Goal: Information Seeking & Learning: Learn about a topic

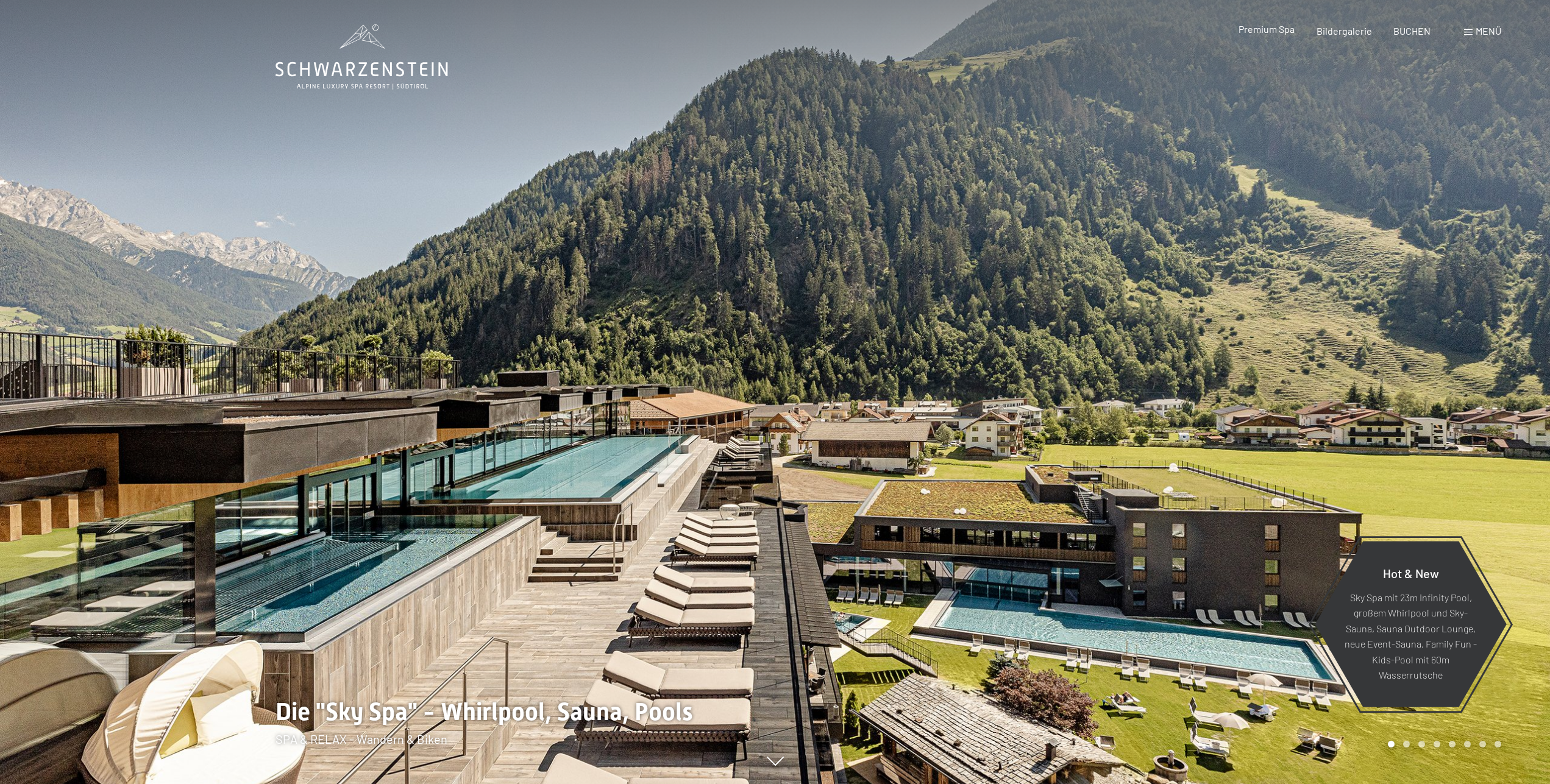
click at [1284, 34] on span "Premium Spa" at bounding box center [1266, 29] width 56 height 12
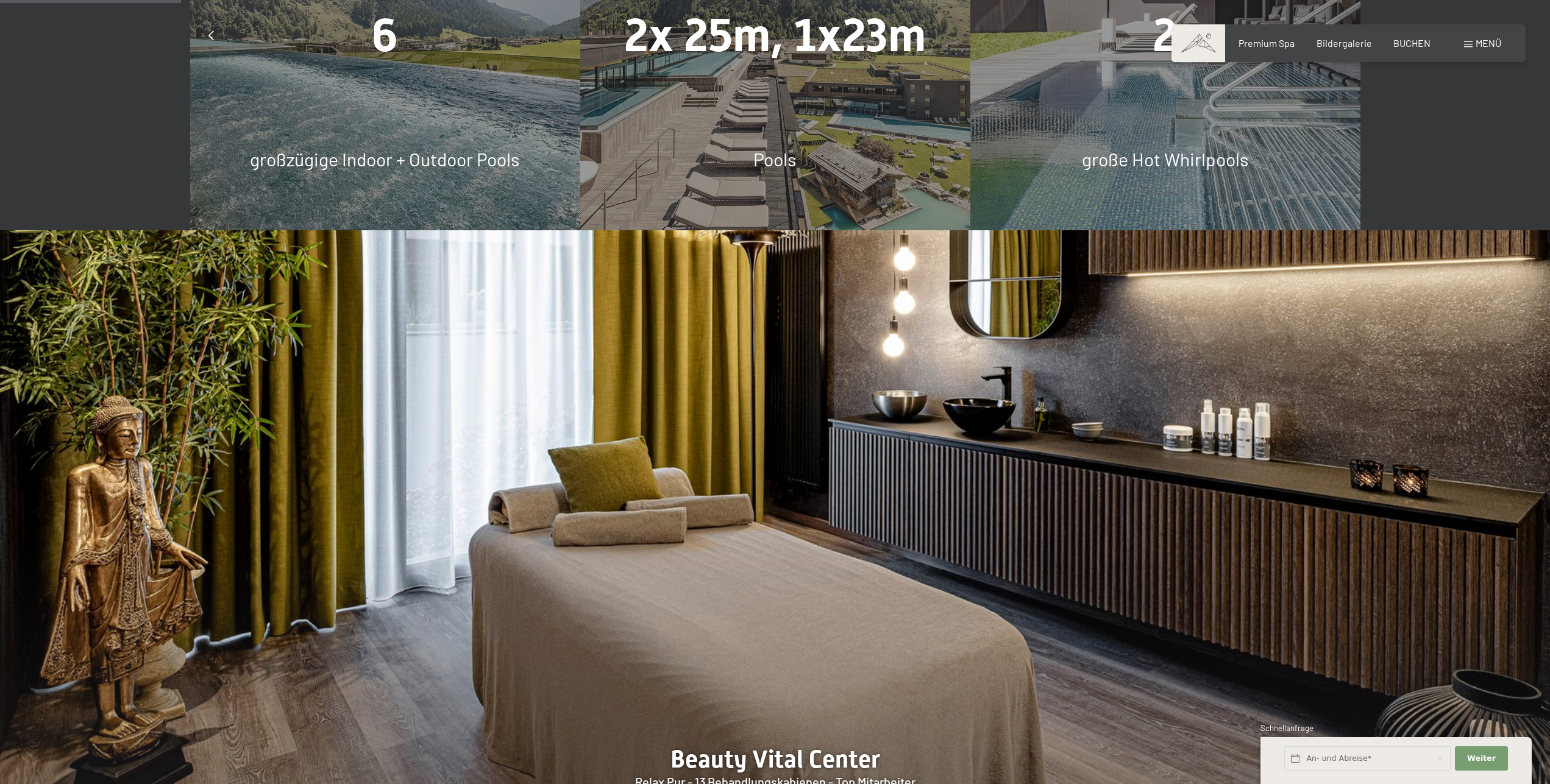
scroll to position [994, 0]
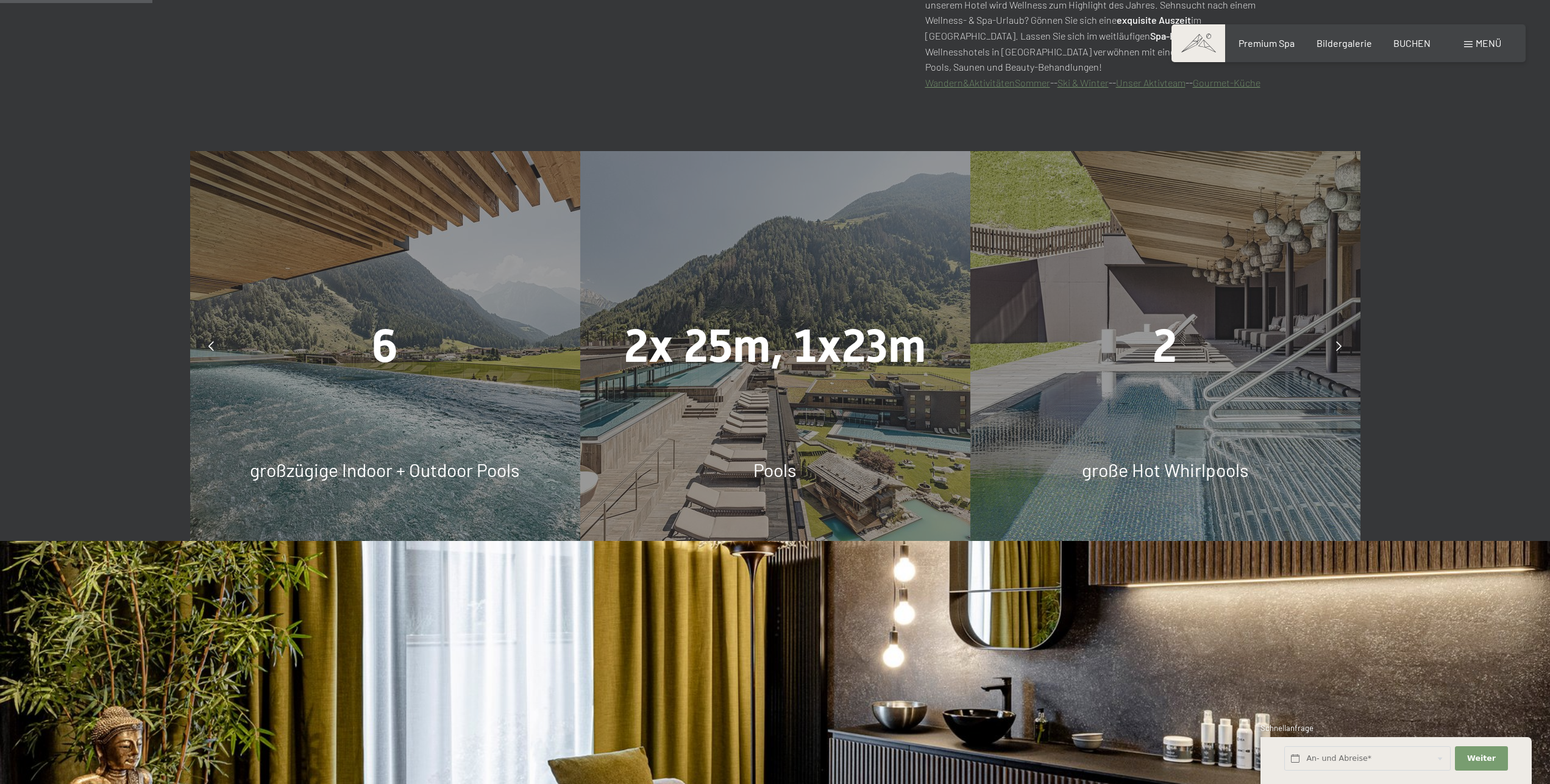
click at [824, 344] on span "2x 25m, 1x23m" at bounding box center [775, 346] width 302 height 54
click at [785, 464] on span "Pools" at bounding box center [774, 470] width 43 height 22
click at [1224, 379] on div "2" at bounding box center [1165, 346] width 390 height 65
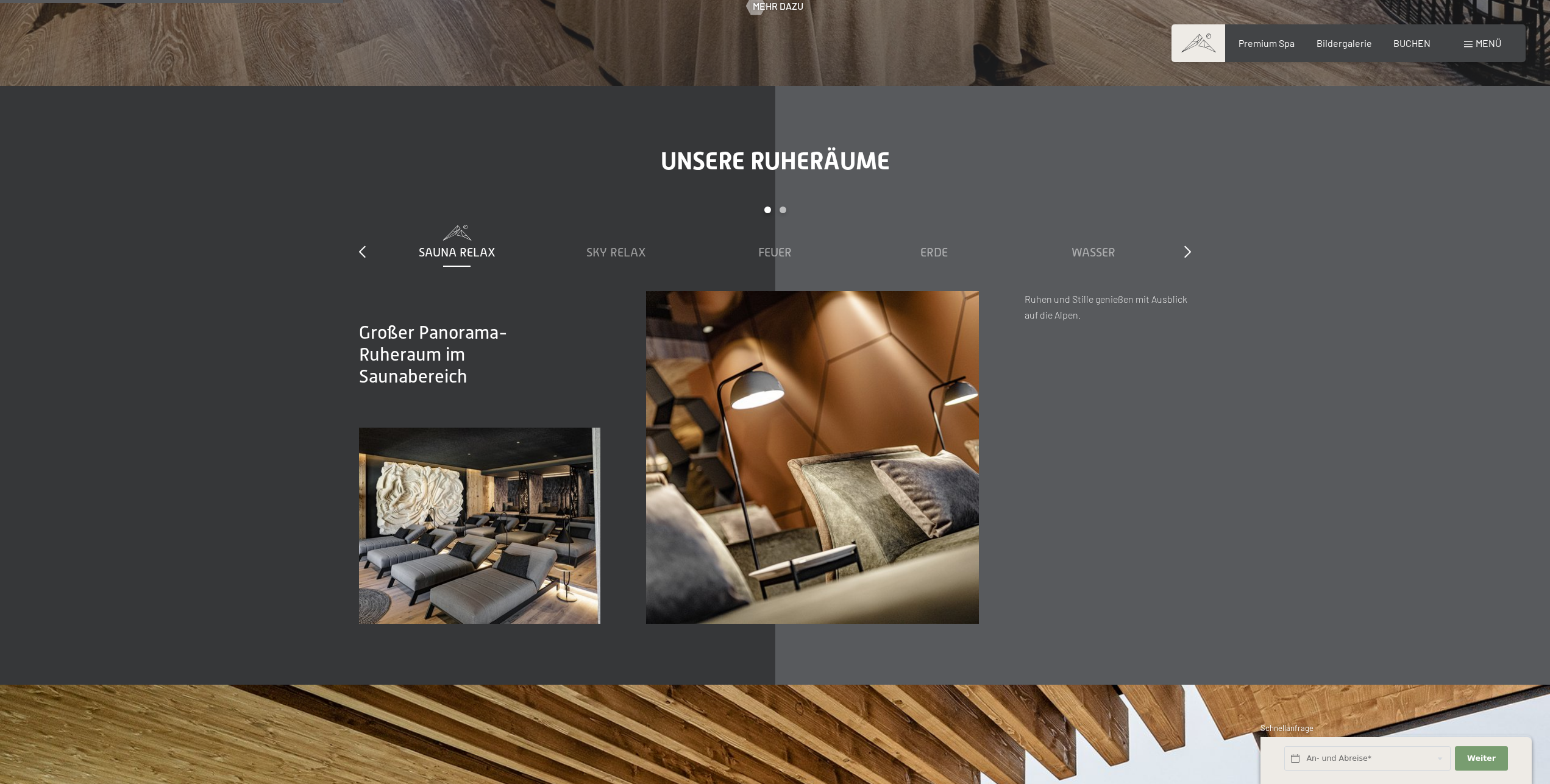
scroll to position [2237, 0]
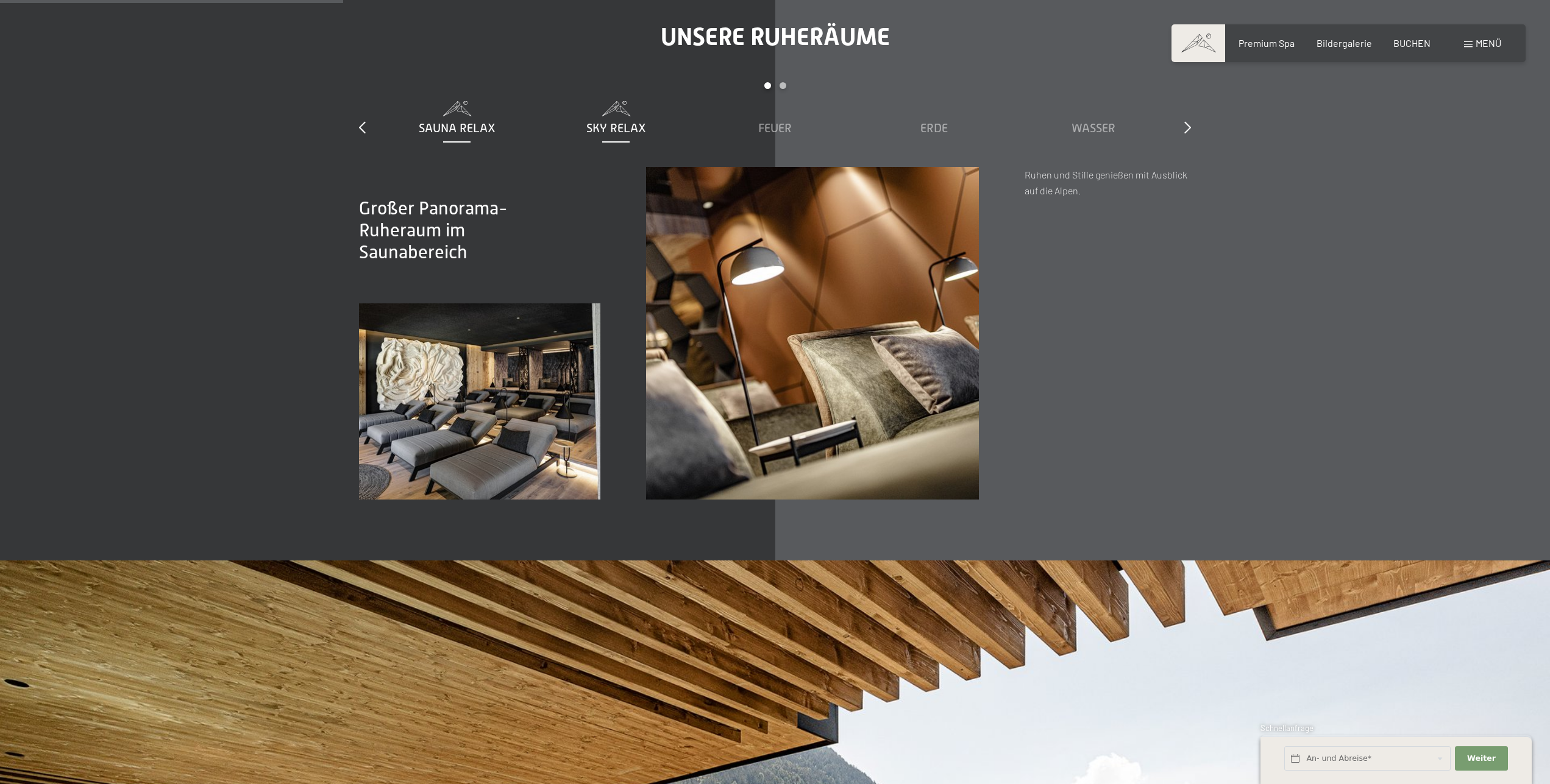
click at [638, 126] on span "Sky Relax" at bounding box center [616, 128] width 60 height 13
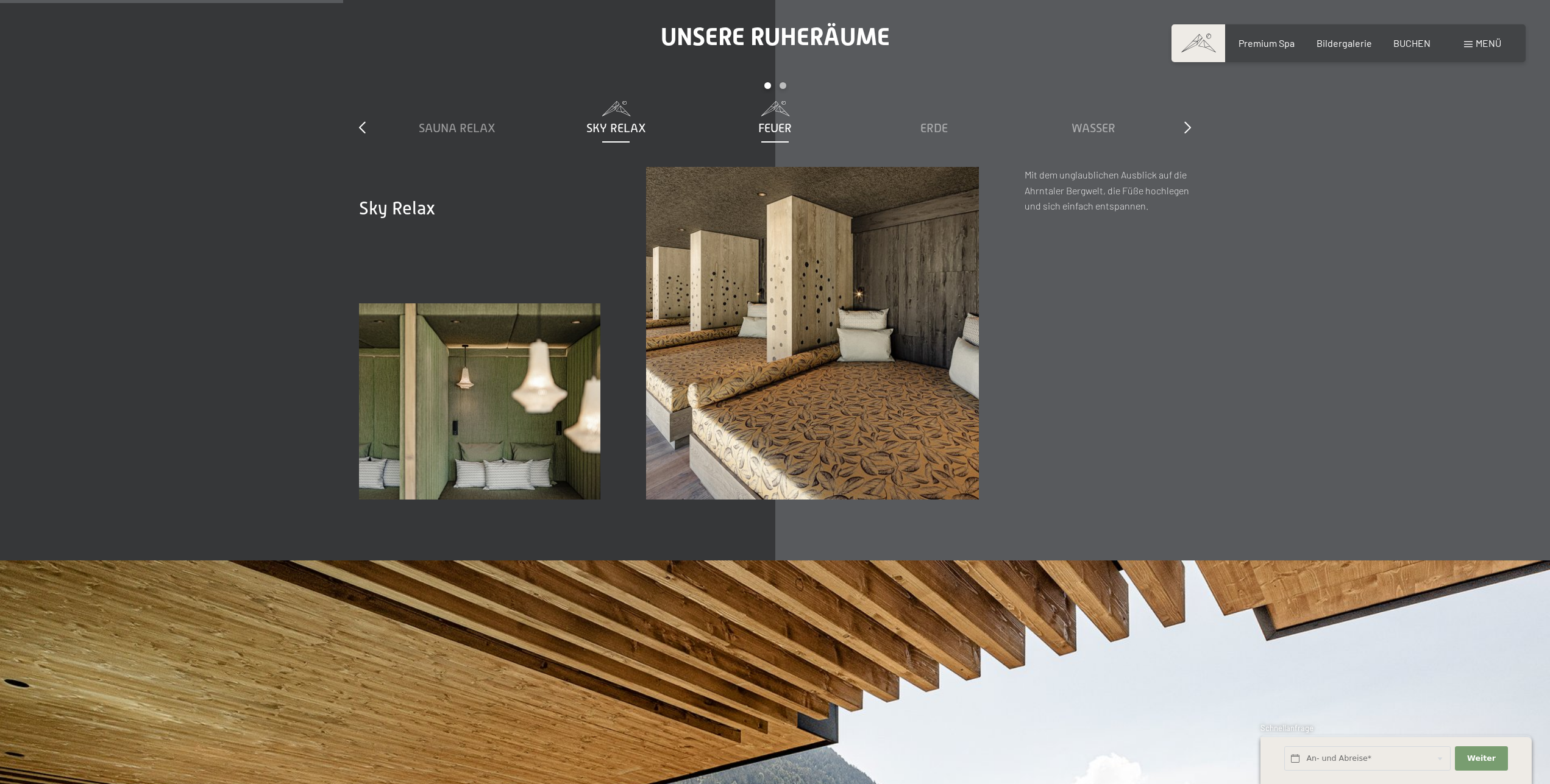
click at [779, 128] on span "Feuer" at bounding box center [775, 128] width 34 height 13
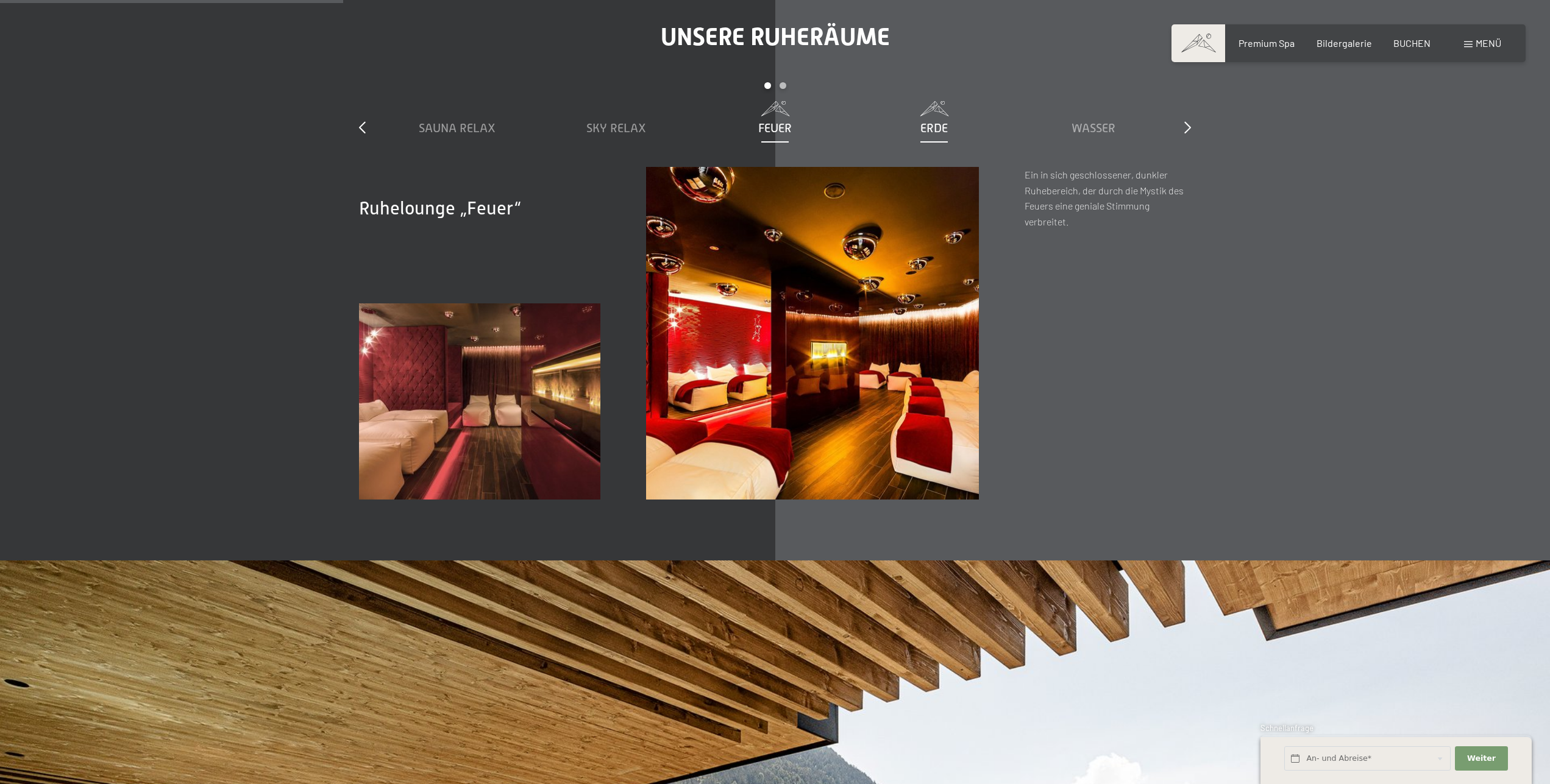
click at [930, 123] on span "Erde" at bounding box center [934, 128] width 28 height 13
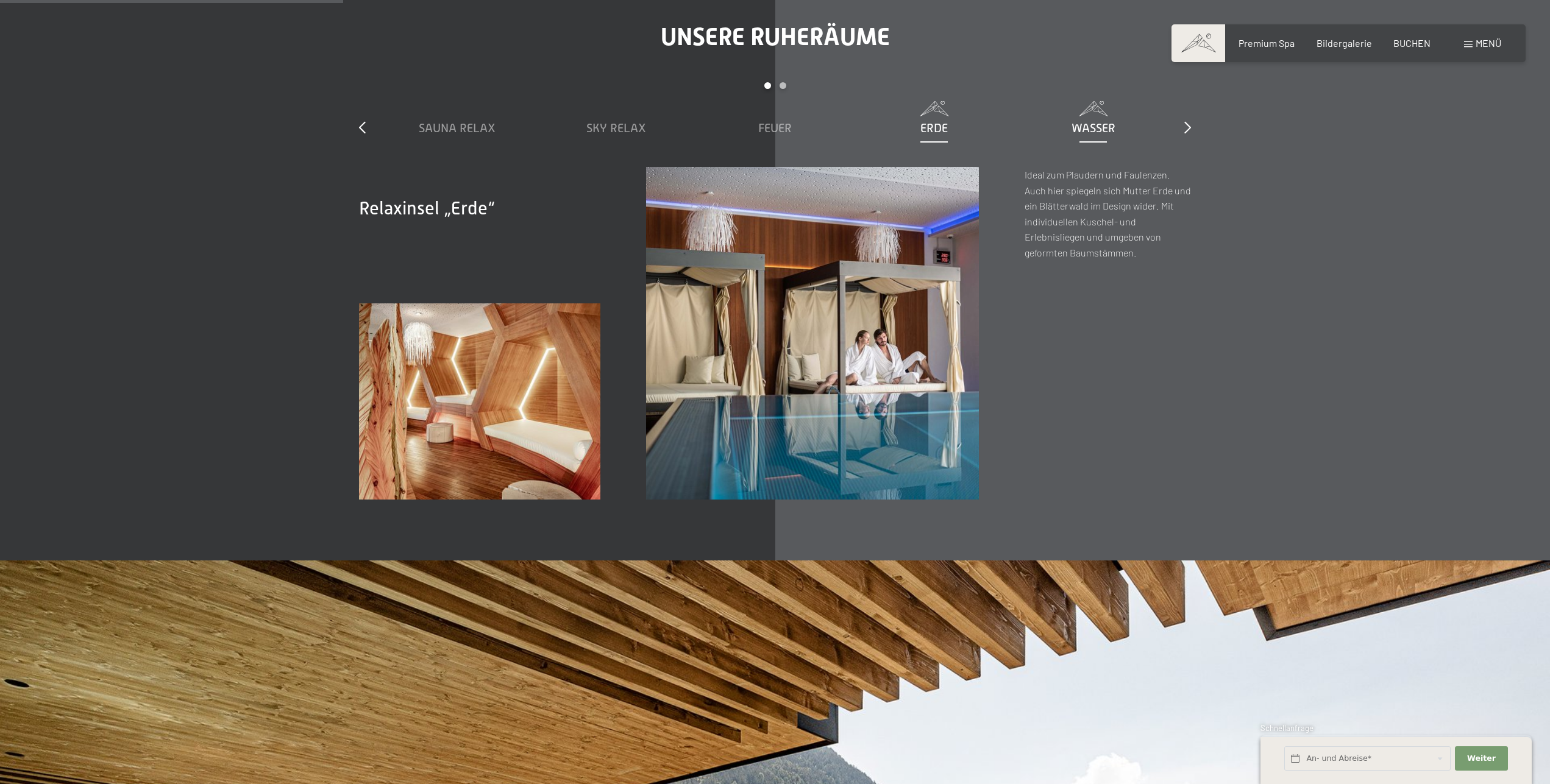
click at [1096, 124] on span "Wasser" at bounding box center [1093, 128] width 44 height 13
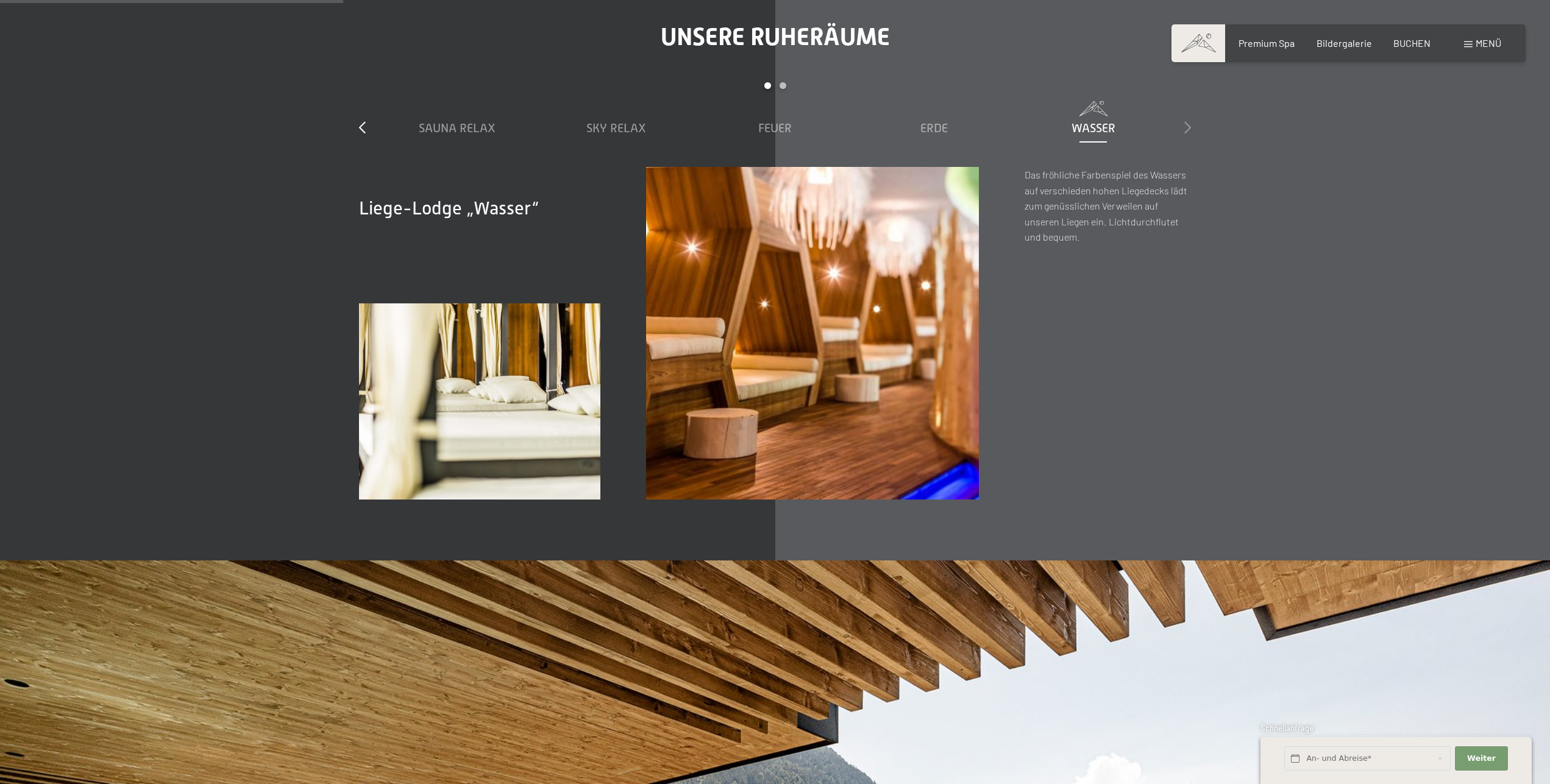
click at [1185, 126] on icon at bounding box center [1187, 127] width 7 height 12
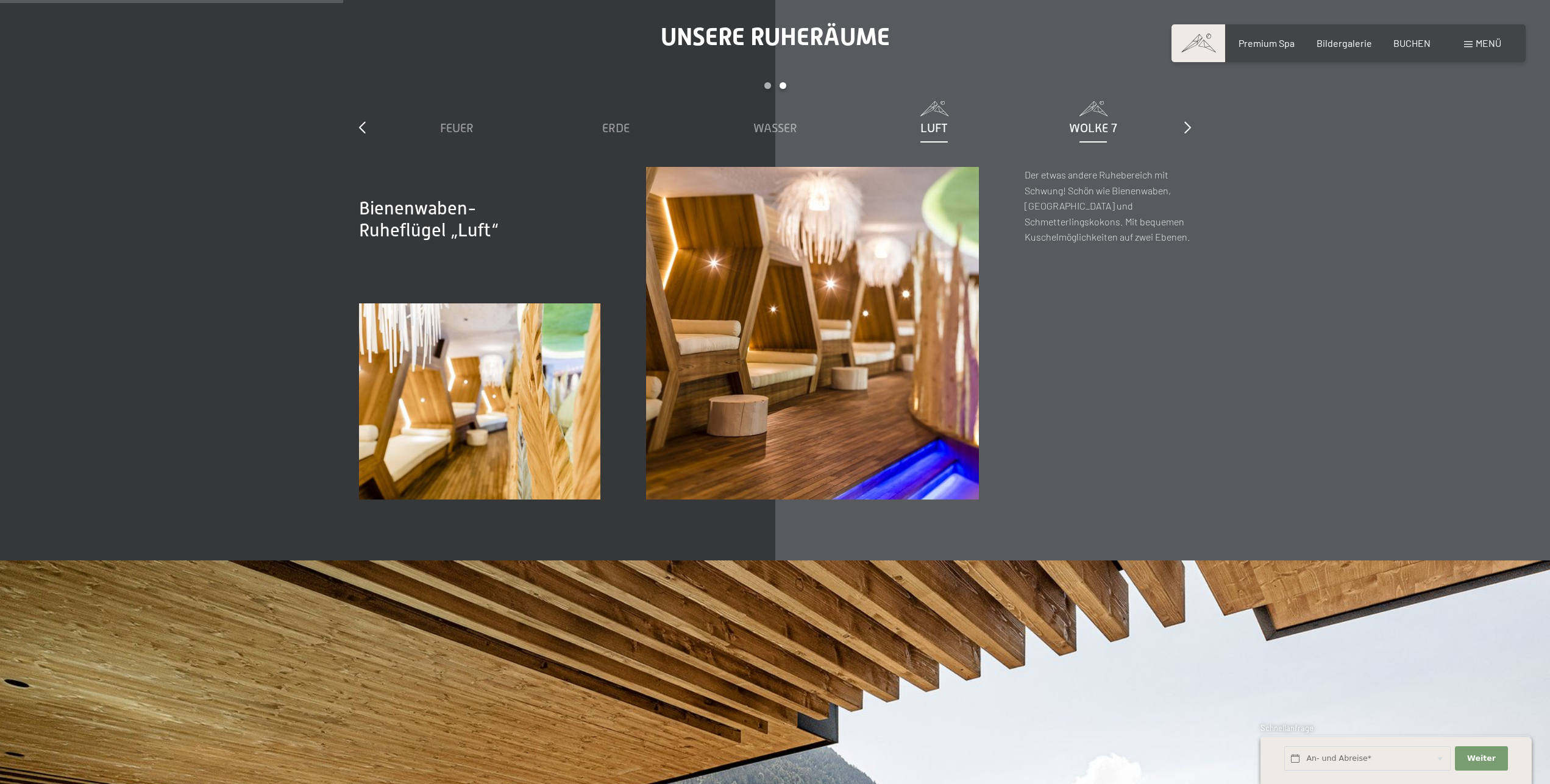
click at [1103, 124] on span "Wolke 7" at bounding box center [1092, 128] width 48 height 13
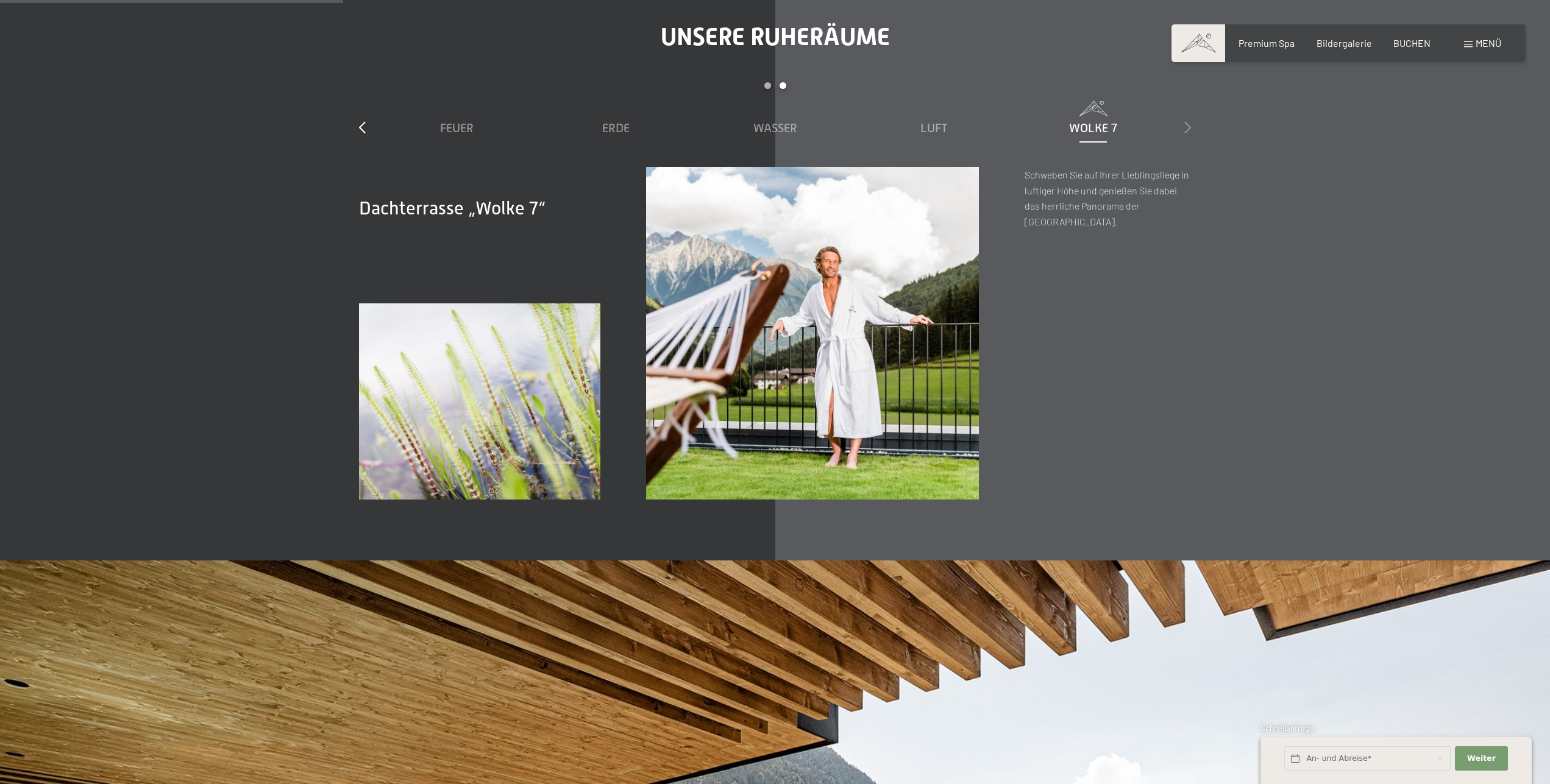
click at [1186, 124] on icon at bounding box center [1187, 127] width 7 height 12
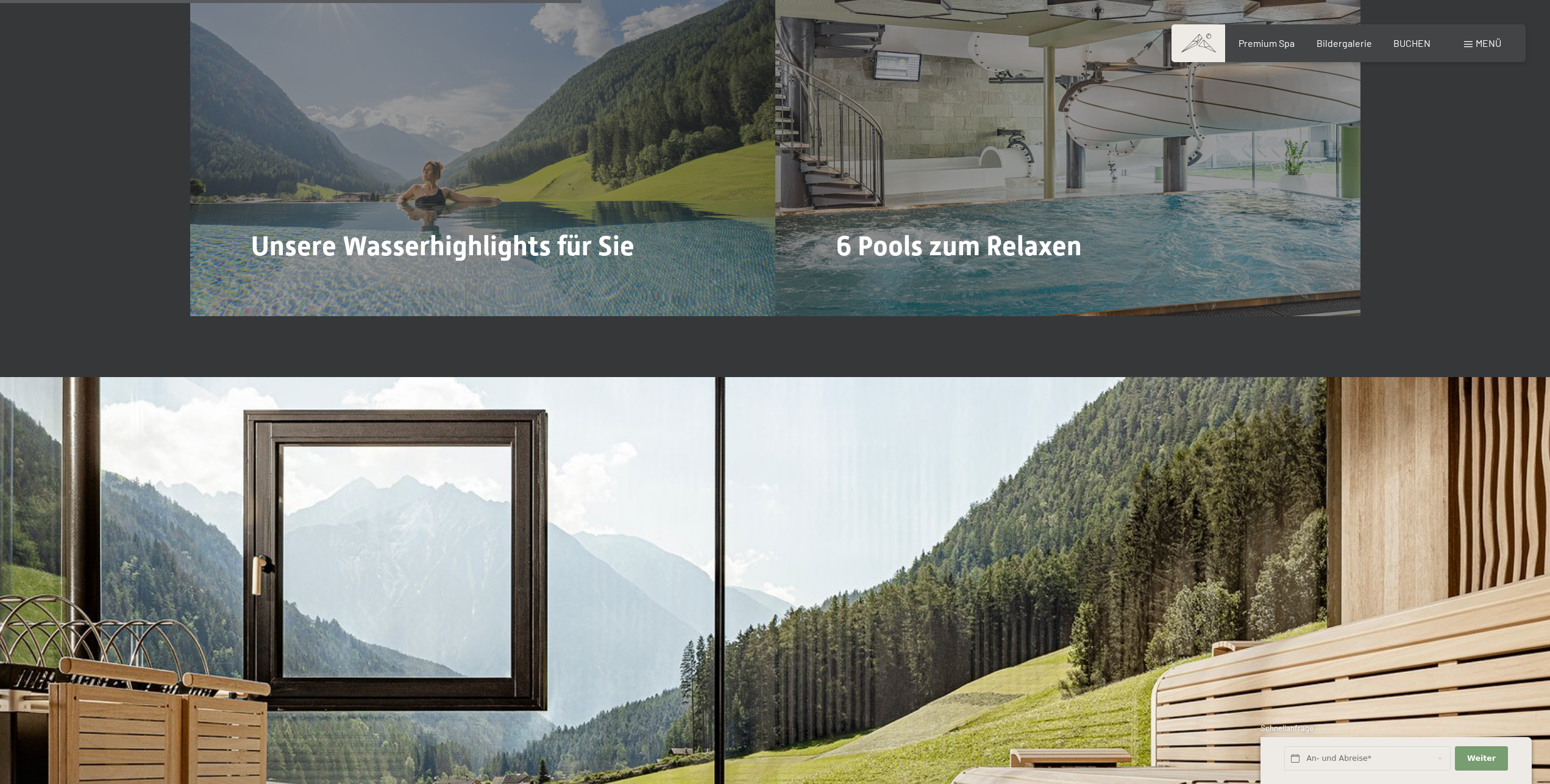
scroll to position [3728, 0]
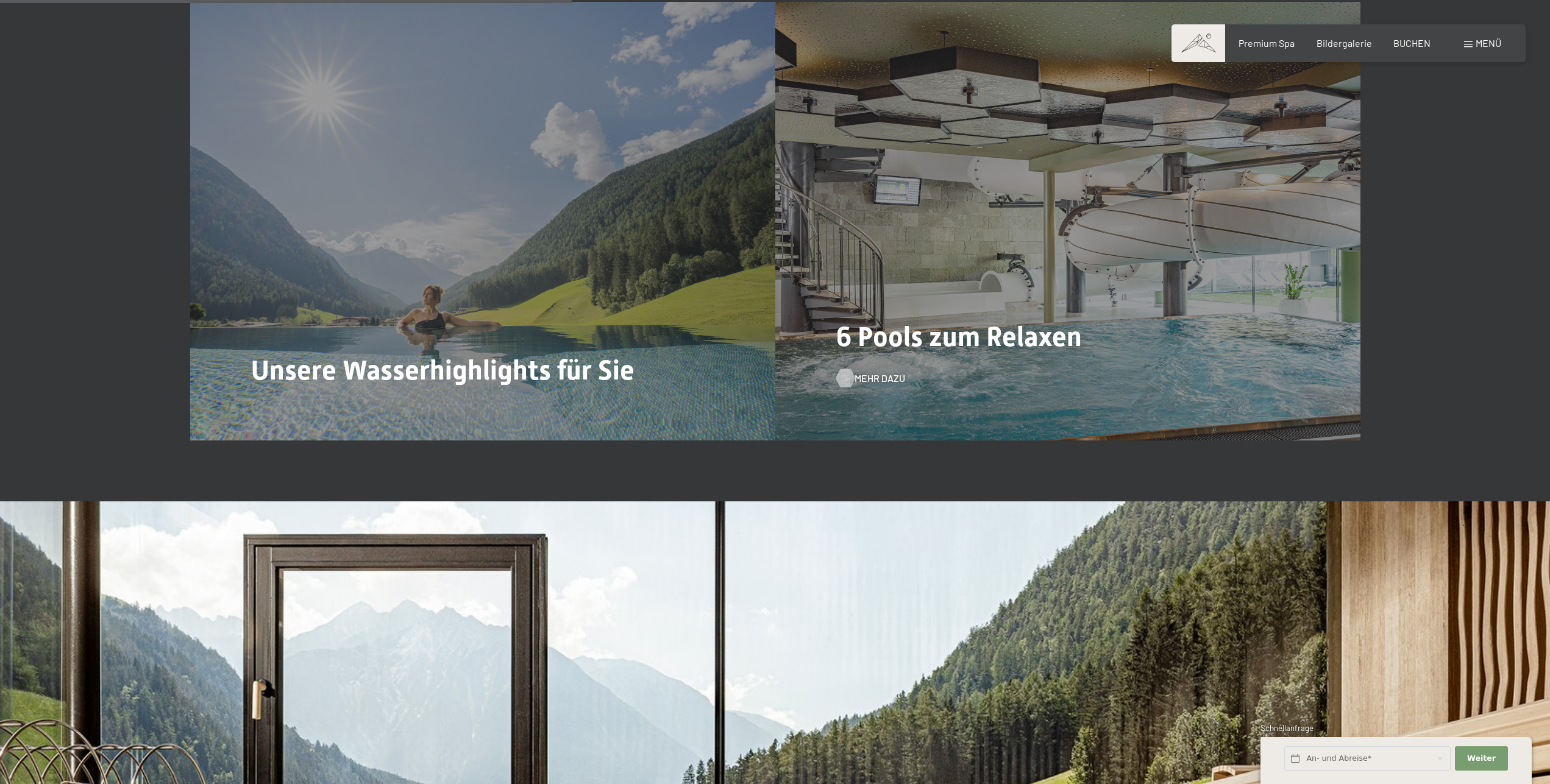
click at [874, 379] on span "Mehr dazu" at bounding box center [880, 379] width 51 height 13
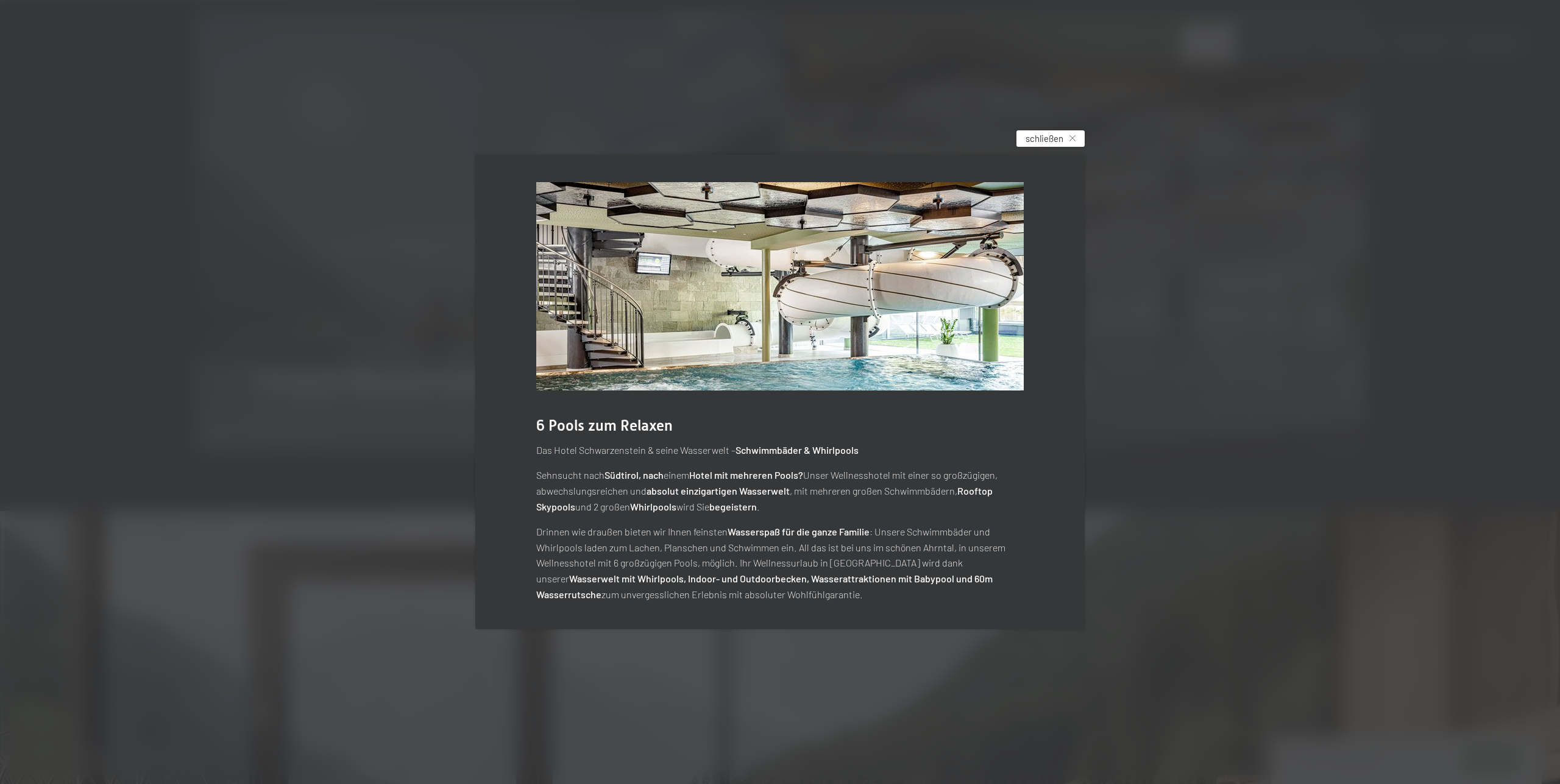
click at [1055, 137] on span "schließen" at bounding box center [1044, 138] width 38 height 13
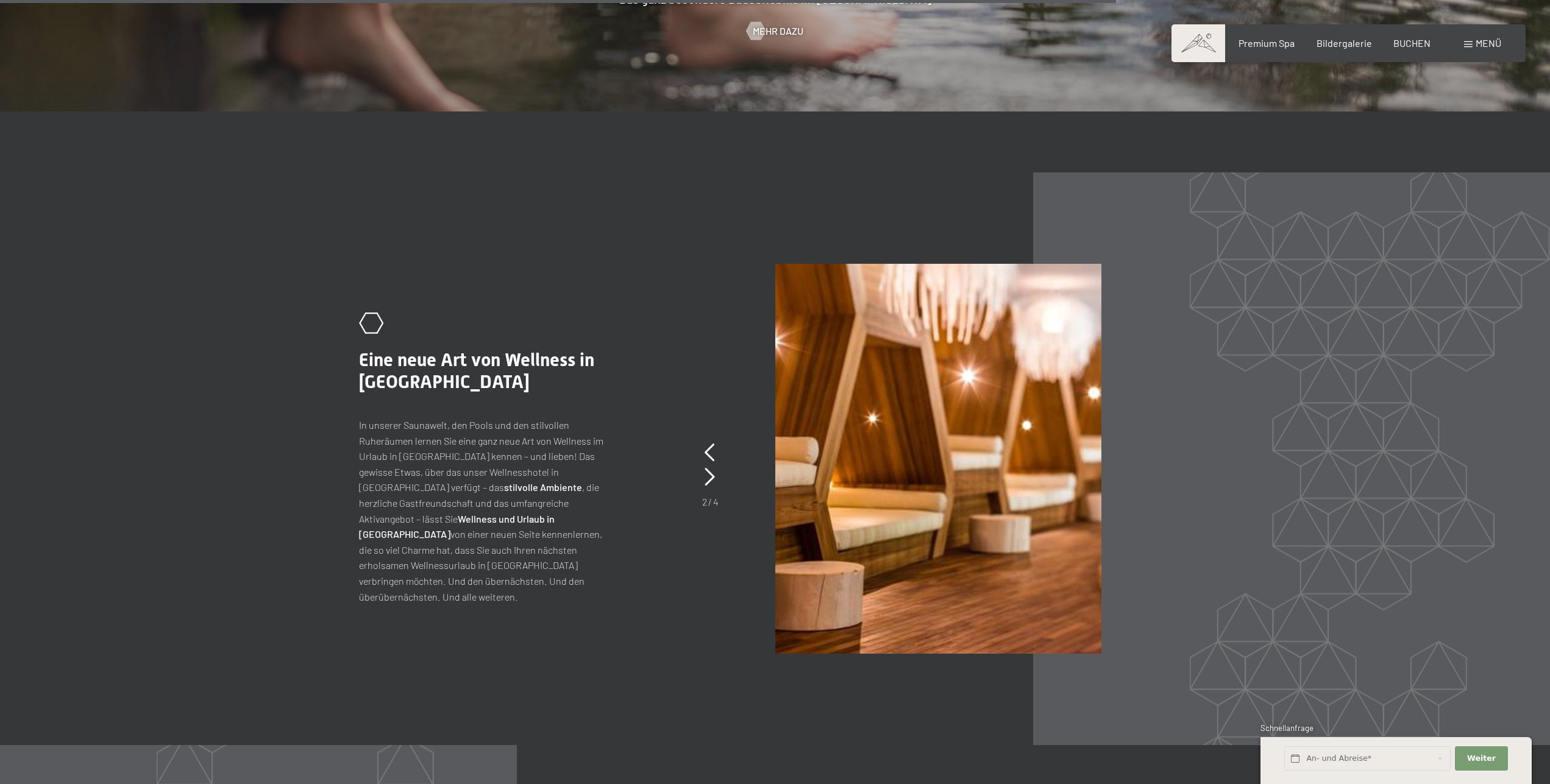
scroll to position [6015, 0]
